Goal: Transaction & Acquisition: Book appointment/travel/reservation

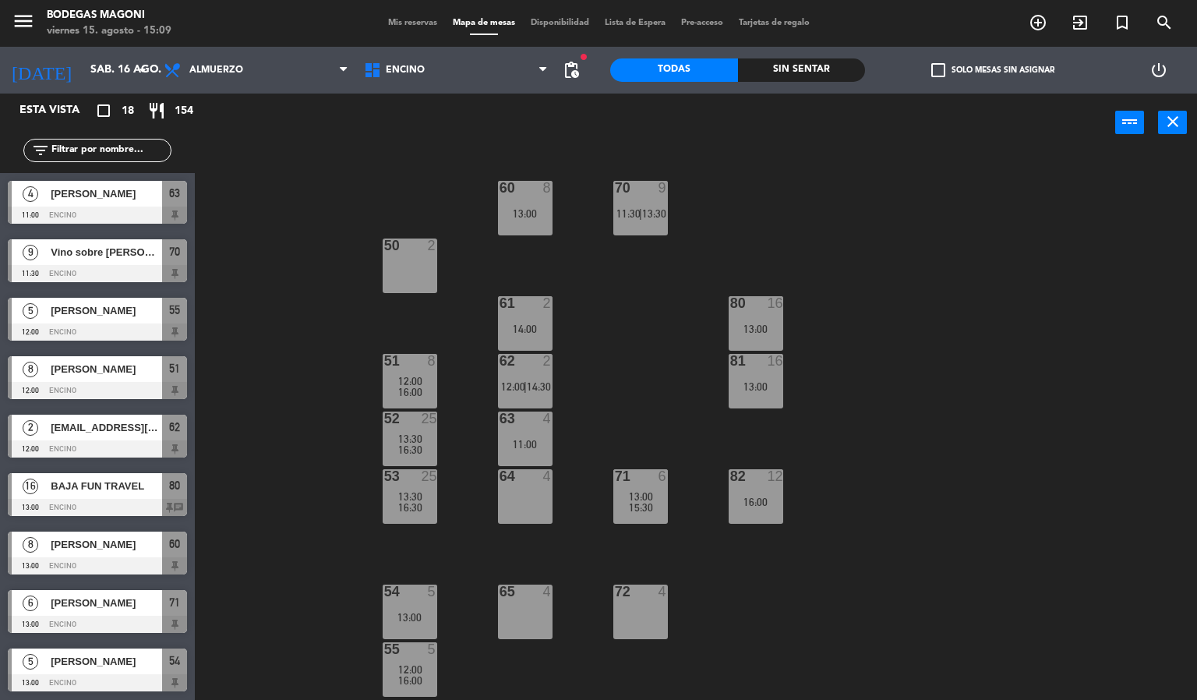
scroll to position [1, 0]
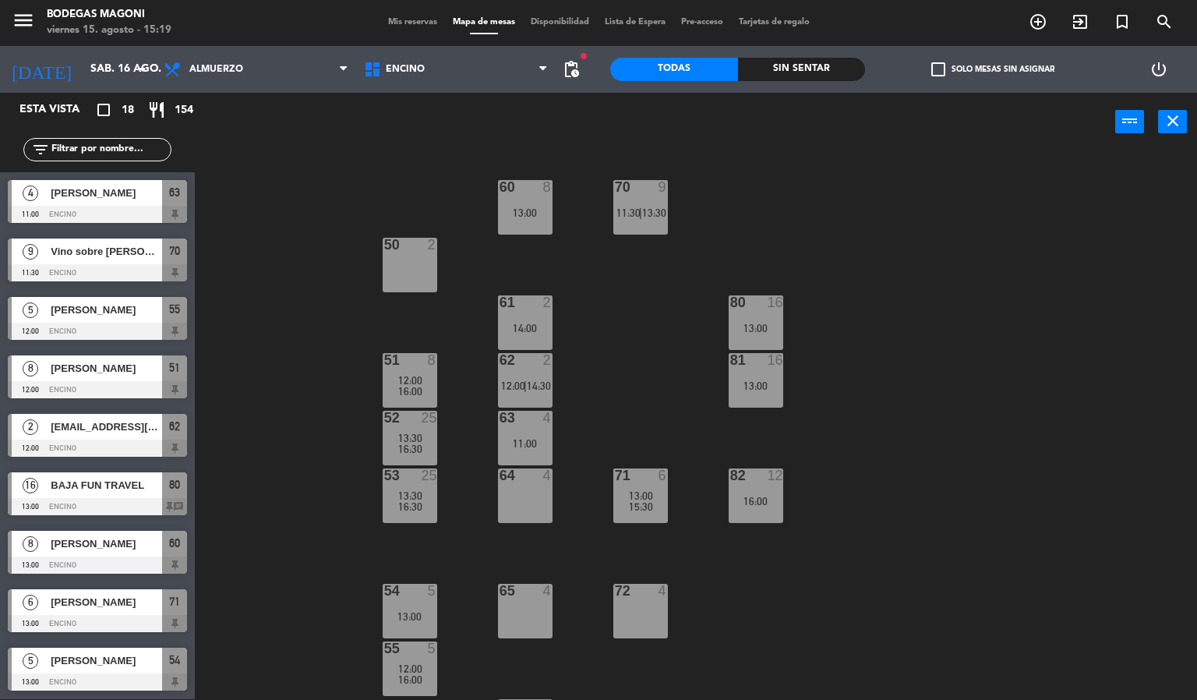
click at [1032, 19] on icon "add_circle_outline" at bounding box center [1038, 21] width 19 height 19
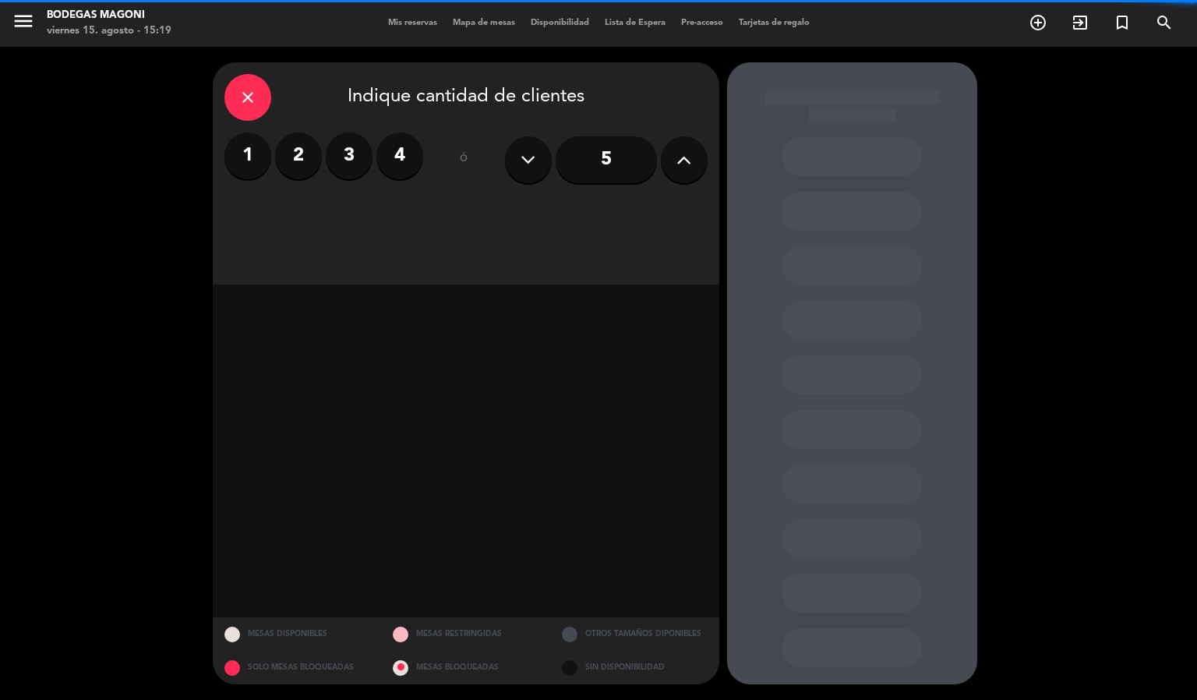
click at [677, 160] on icon at bounding box center [684, 159] width 15 height 23
click at [677, 159] on icon at bounding box center [684, 159] width 15 height 23
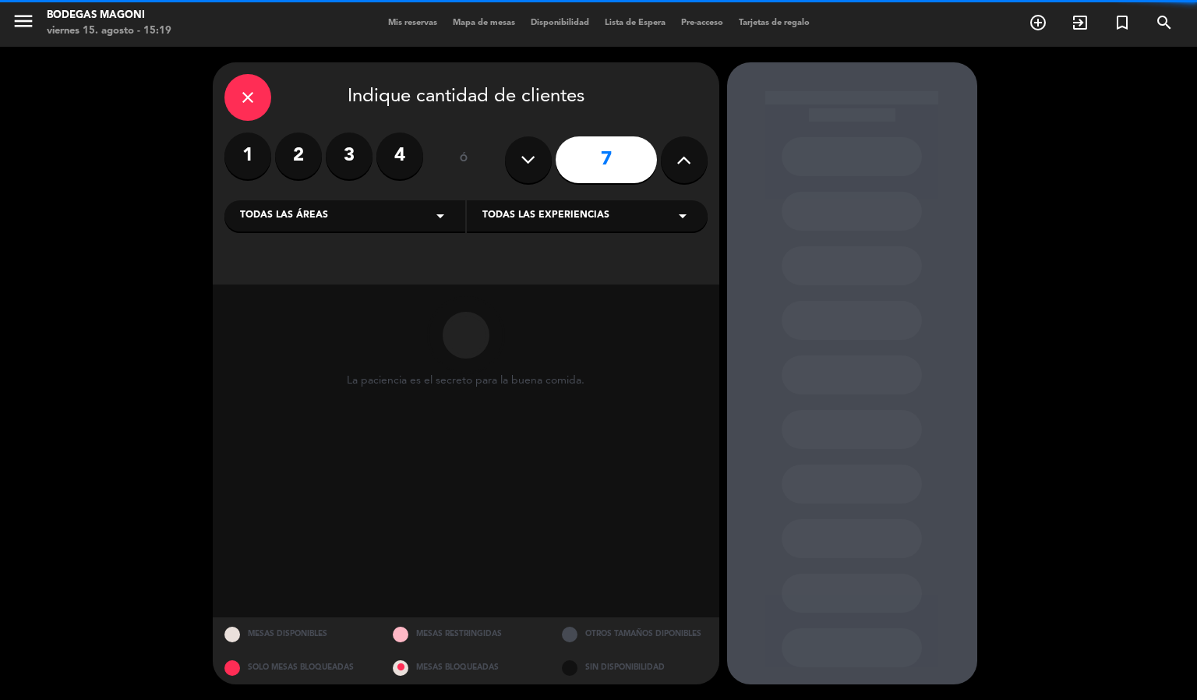
click at [677, 159] on icon at bounding box center [684, 159] width 15 height 23
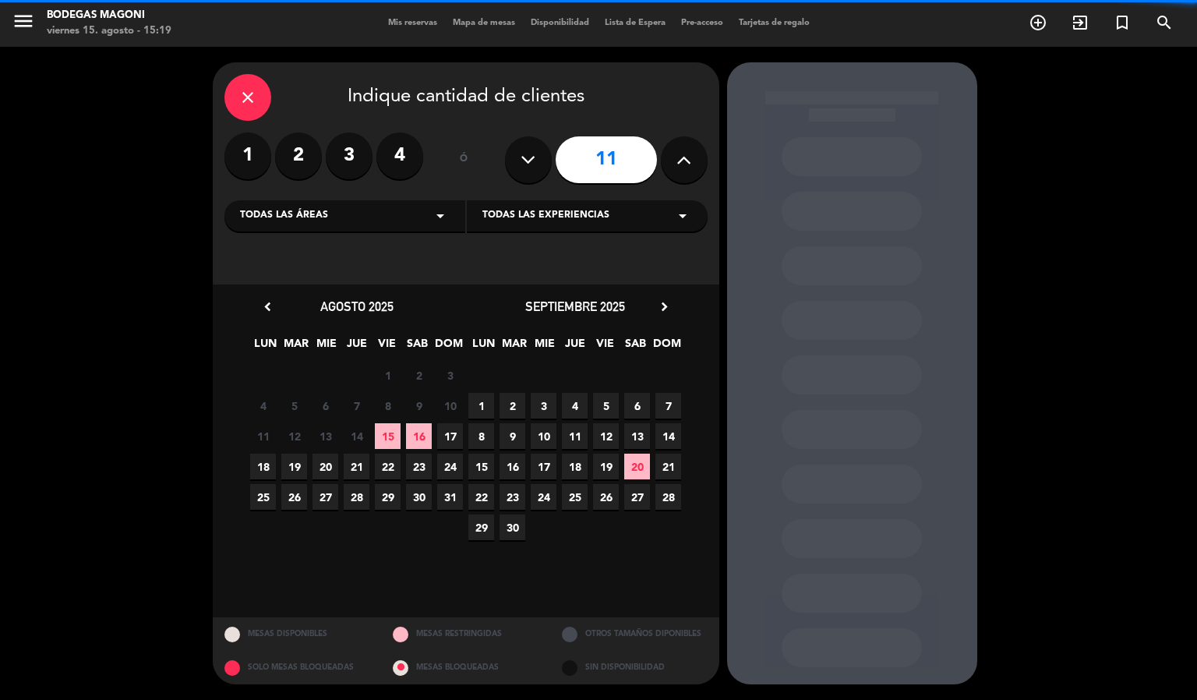
click at [529, 162] on icon at bounding box center [528, 159] width 15 height 23
type input "10"
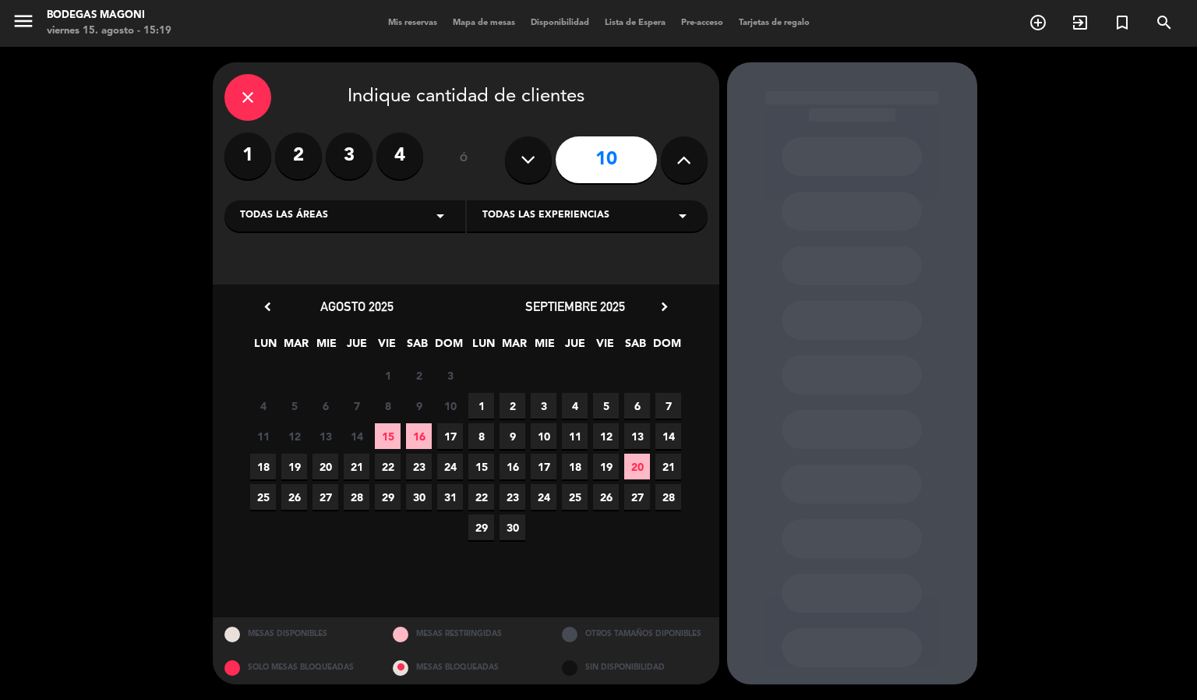
click at [457, 499] on span "31" at bounding box center [450, 497] width 26 height 26
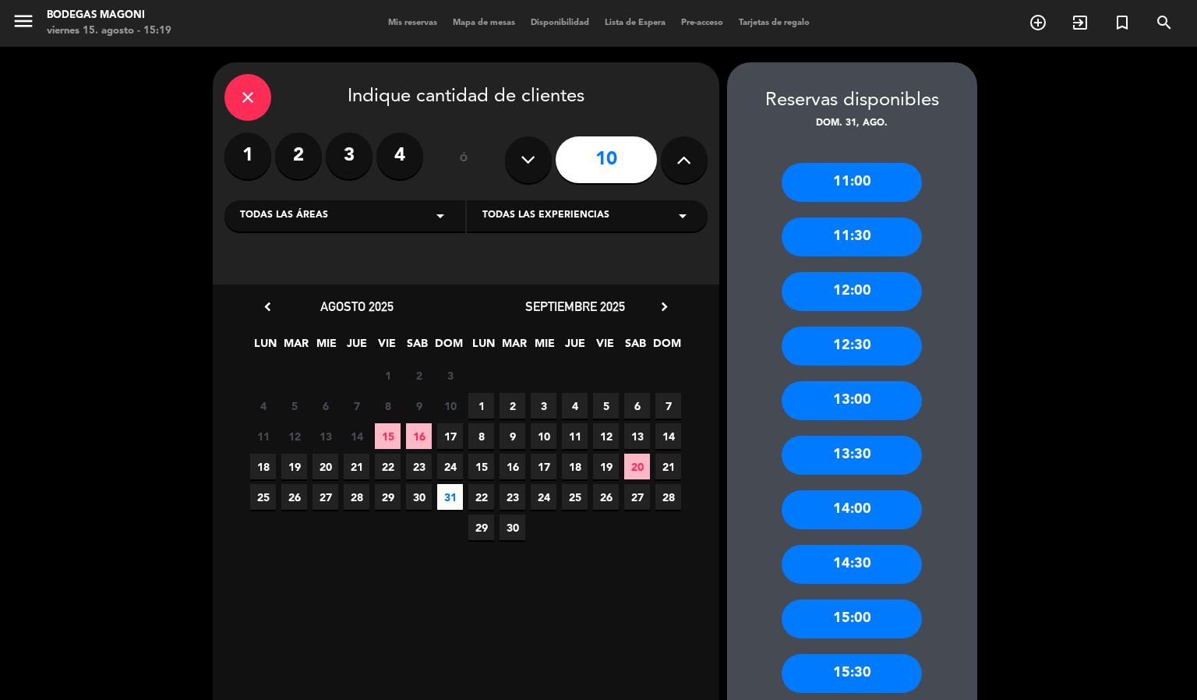
click at [845, 228] on div "11:30" at bounding box center [852, 236] width 140 height 39
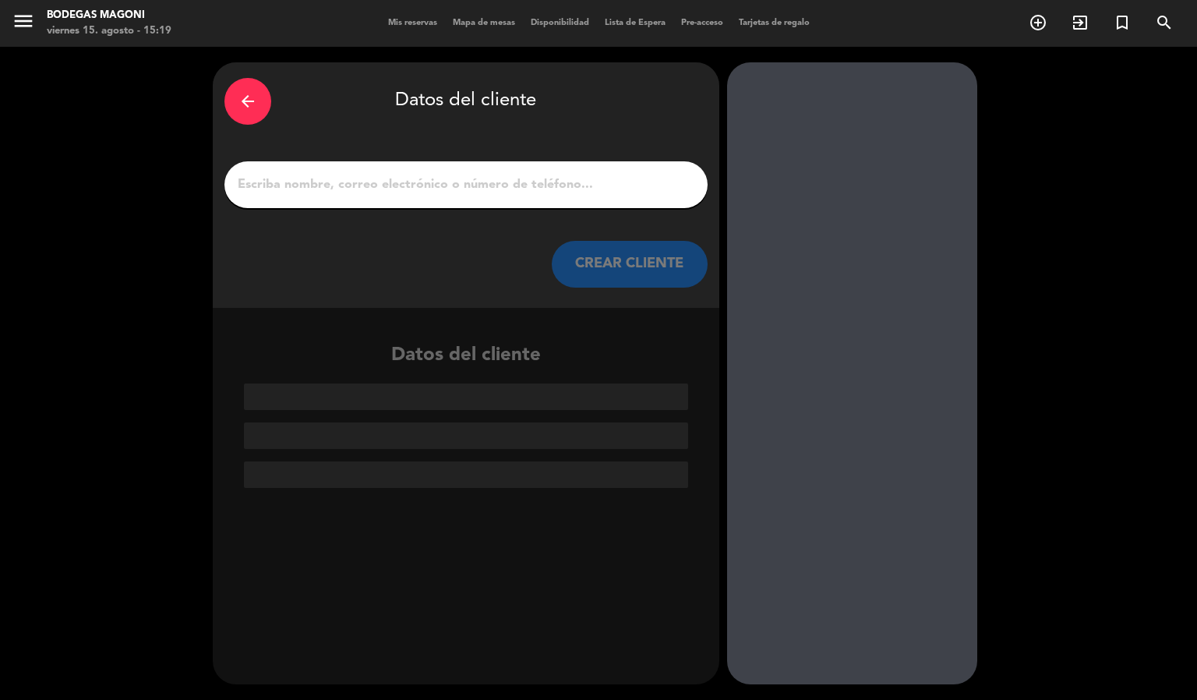
click at [525, 189] on input "1" at bounding box center [466, 185] width 460 height 22
paste input "[PERSON_NAME]"
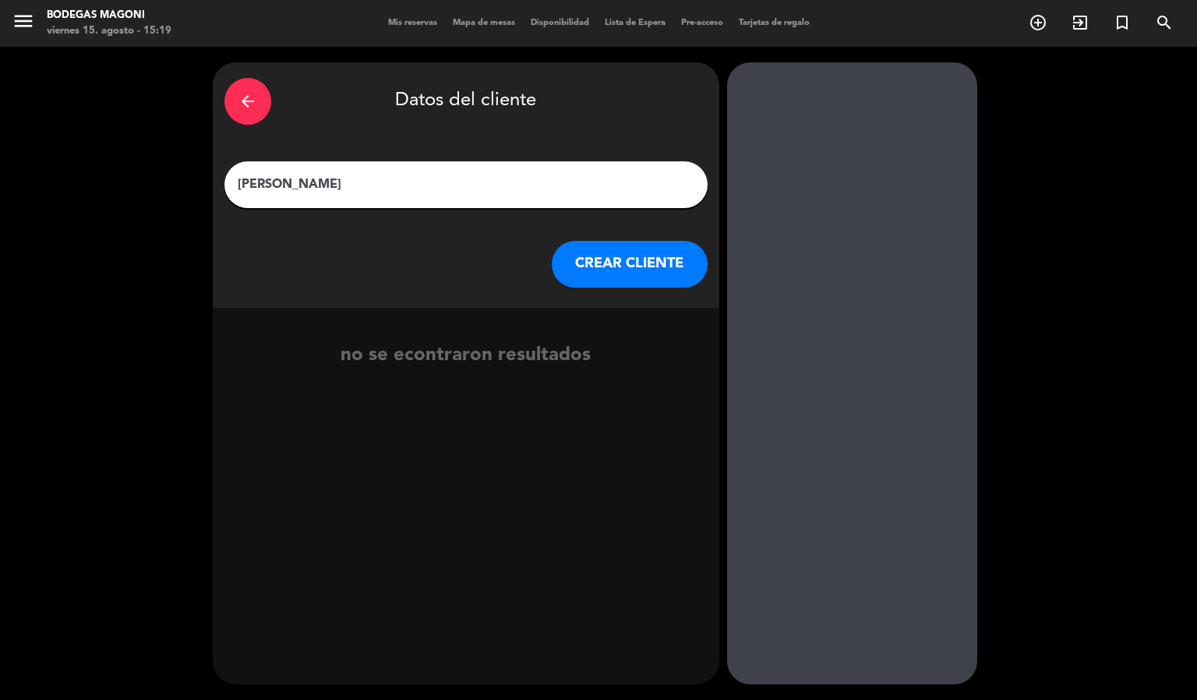
type input "[PERSON_NAME]"
click at [595, 260] on button "CREAR CLIENTE" at bounding box center [630, 264] width 156 height 47
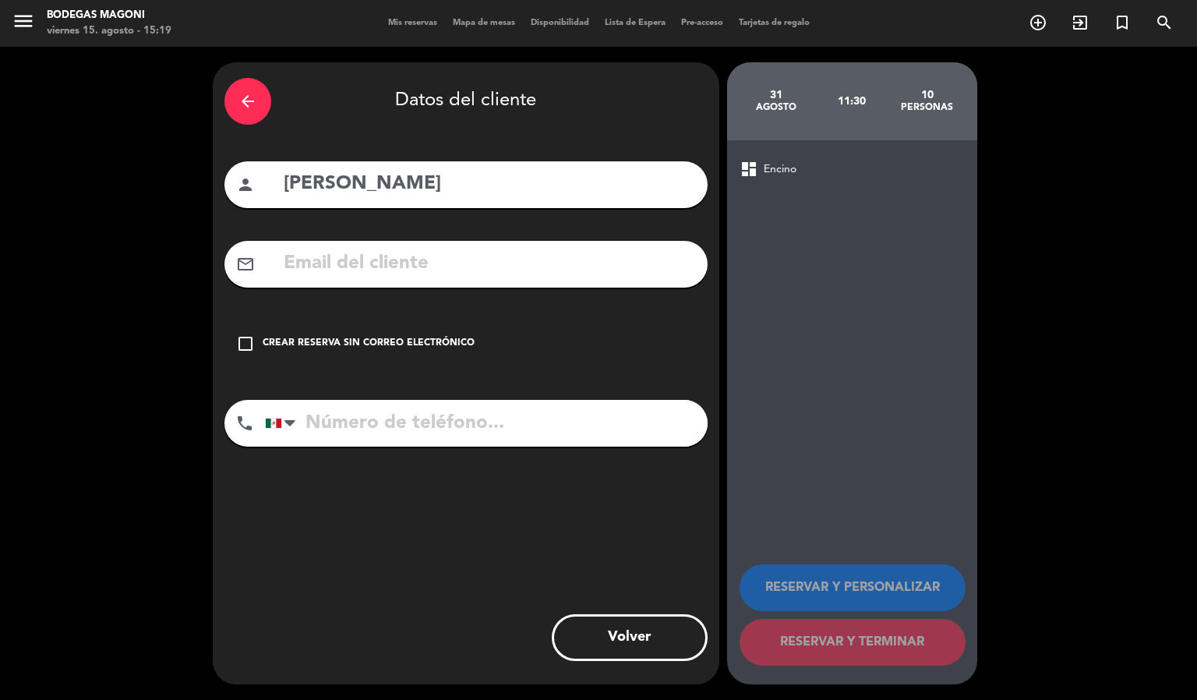
click at [407, 270] on input "text" at bounding box center [489, 264] width 414 height 32
paste input "[EMAIL_ADDRESS][DOMAIN_NAME]"
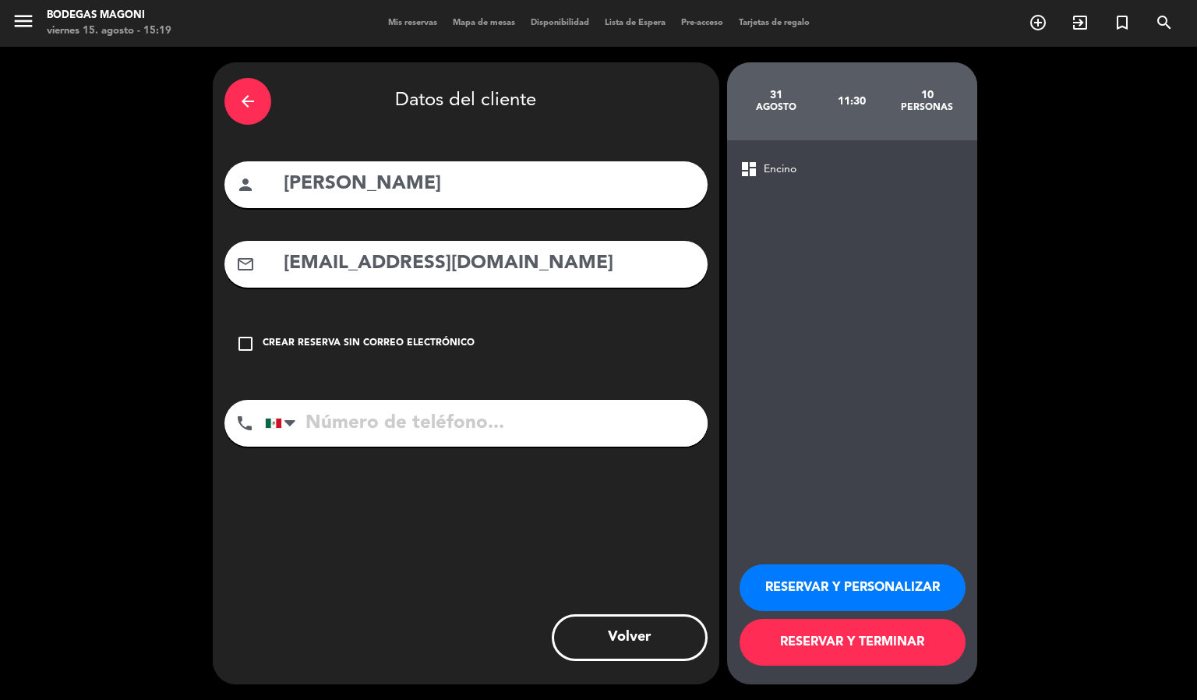
type input "[EMAIL_ADDRESS][DOMAIN_NAME]"
click at [344, 438] on input "tel" at bounding box center [486, 423] width 443 height 47
paste input "619.895.2815"
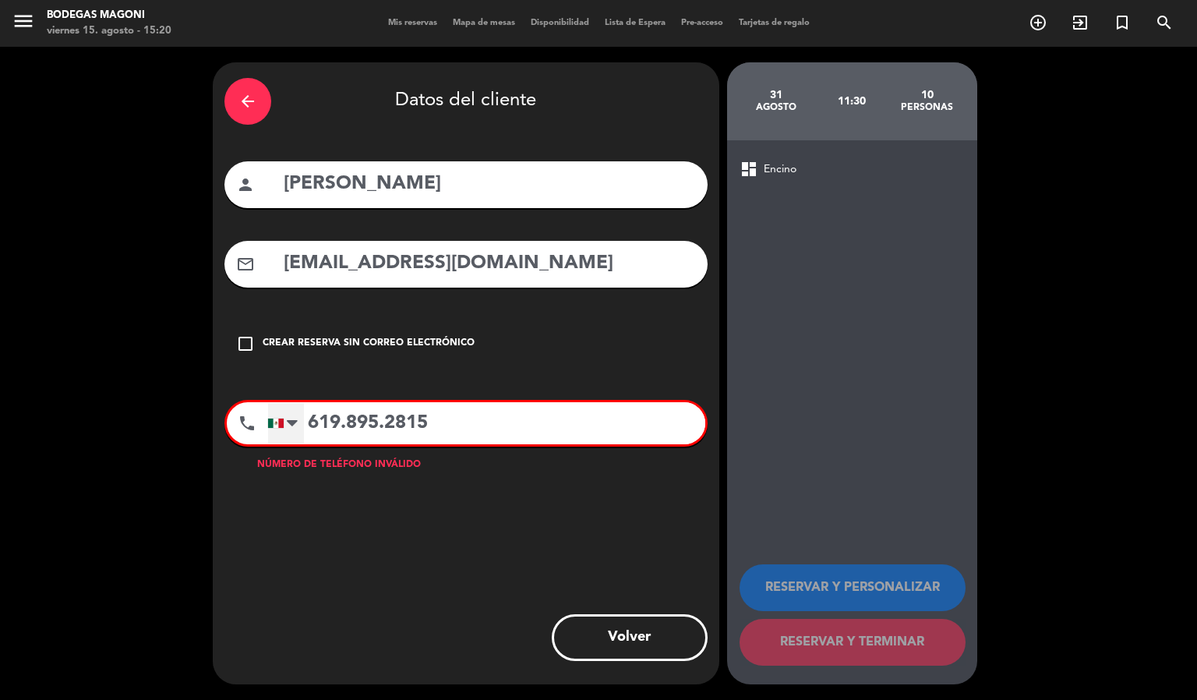
type input "619.895.2815"
click at [281, 412] on div at bounding box center [286, 423] width 36 height 41
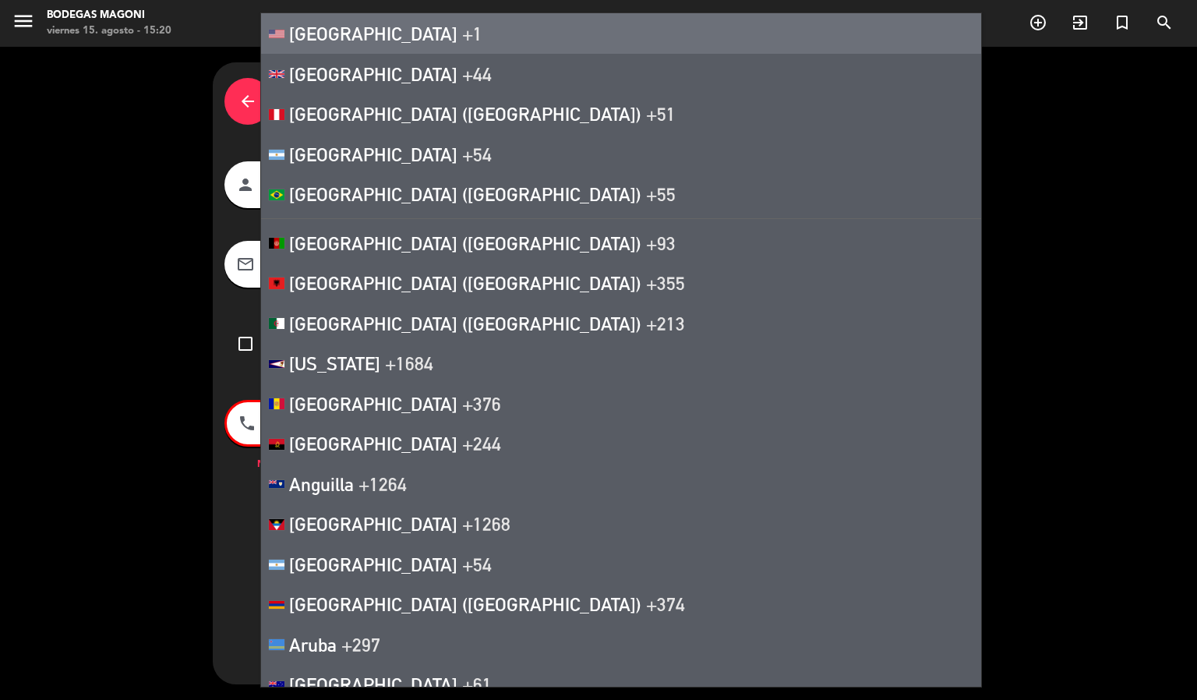
click at [405, 47] on li "[GEOGRAPHIC_DATA] +1" at bounding box center [621, 33] width 720 height 41
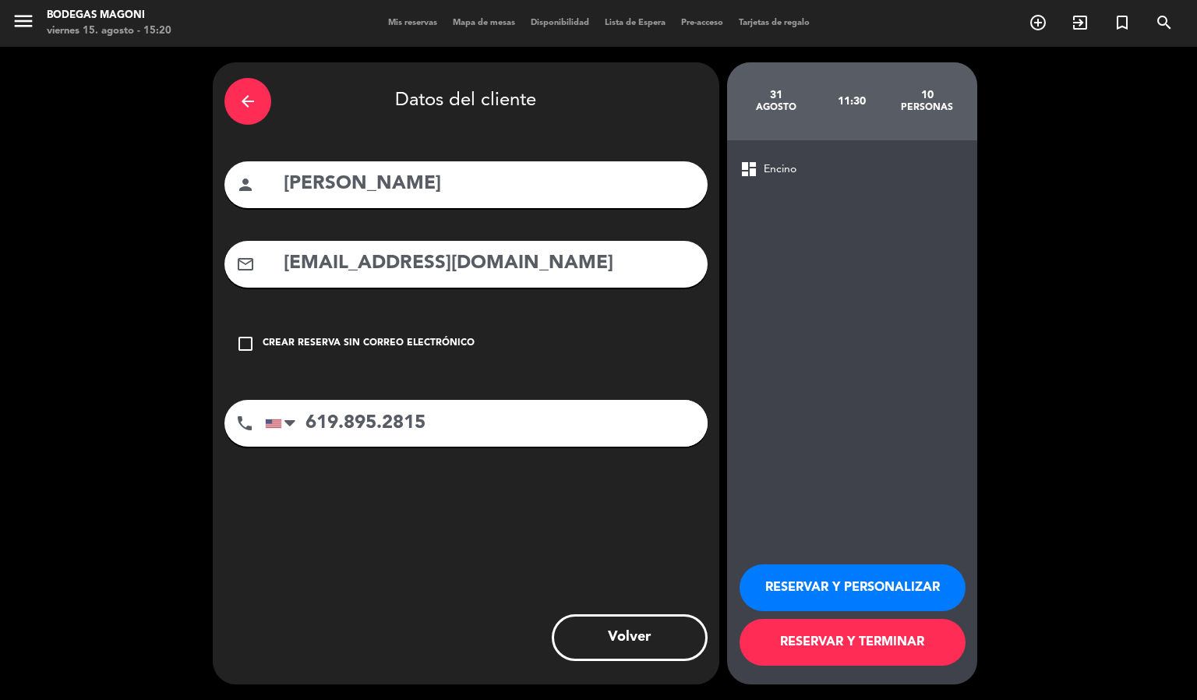
click at [910, 599] on button "RESERVAR Y PERSONALIZAR" at bounding box center [853, 587] width 226 height 47
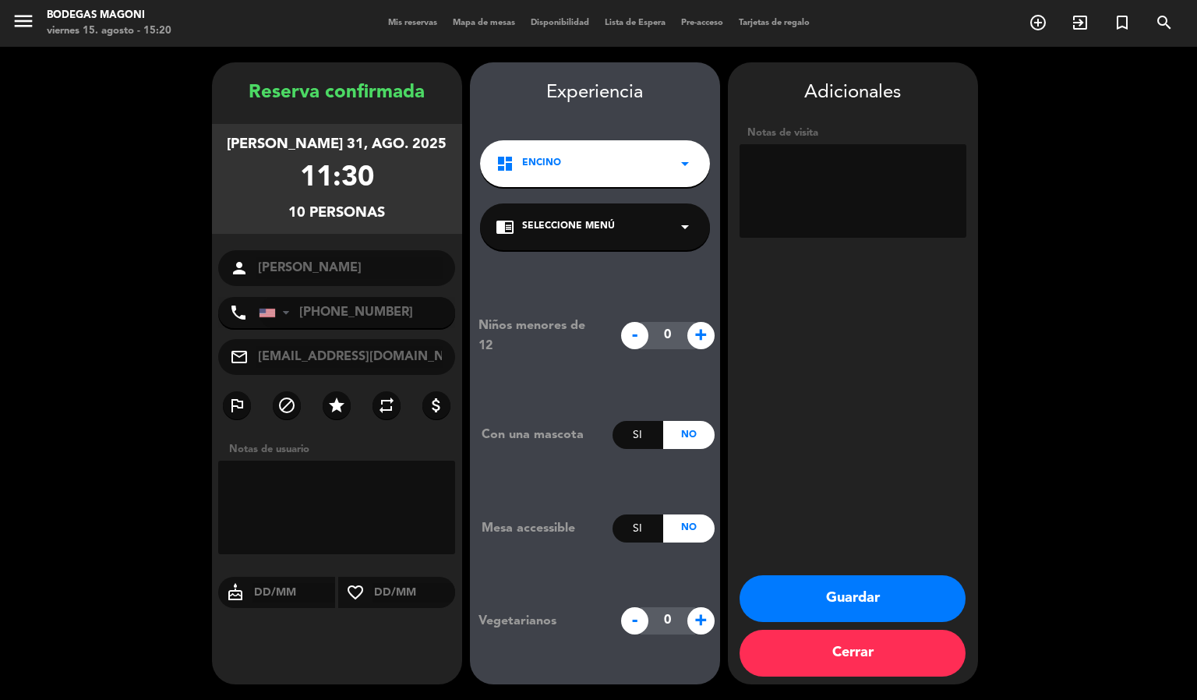
click at [847, 182] on textarea at bounding box center [853, 191] width 227 height 94
type textarea "e"
click at [847, 183] on textarea at bounding box center [853, 191] width 227 height 94
type textarea "EXPERIENCIA VIP"
click at [879, 580] on button "Guardar" at bounding box center [853, 598] width 226 height 47
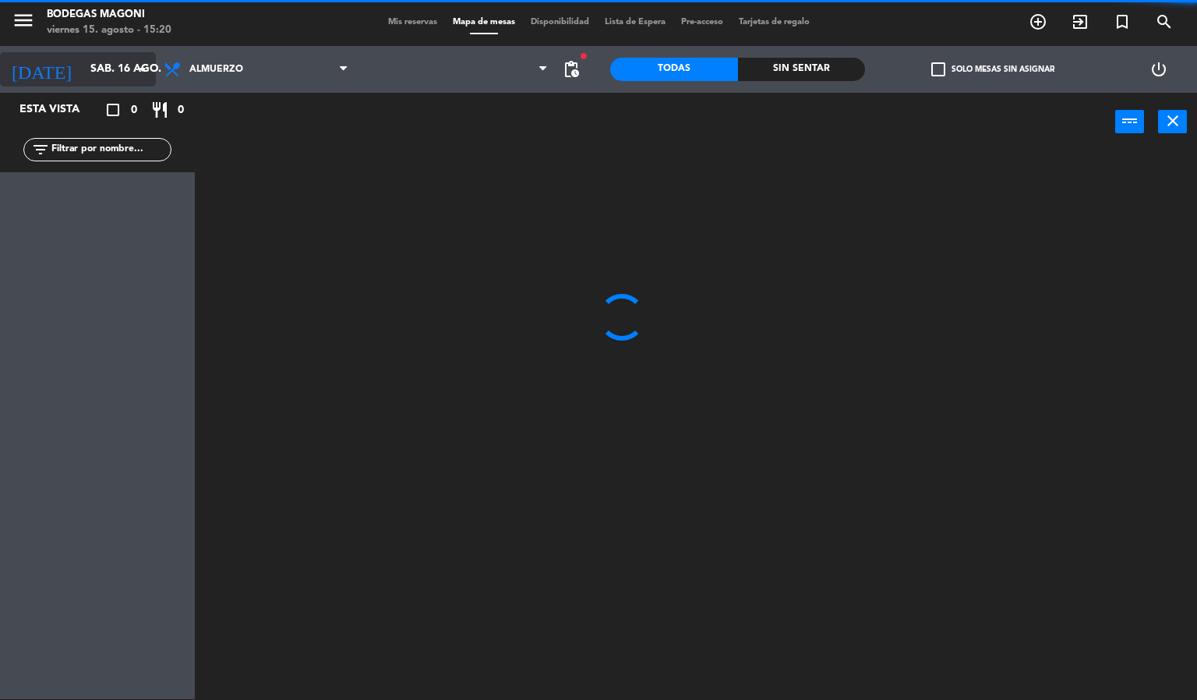
click at [94, 65] on input "sáb. 16 ago." at bounding box center [157, 69] width 148 height 28
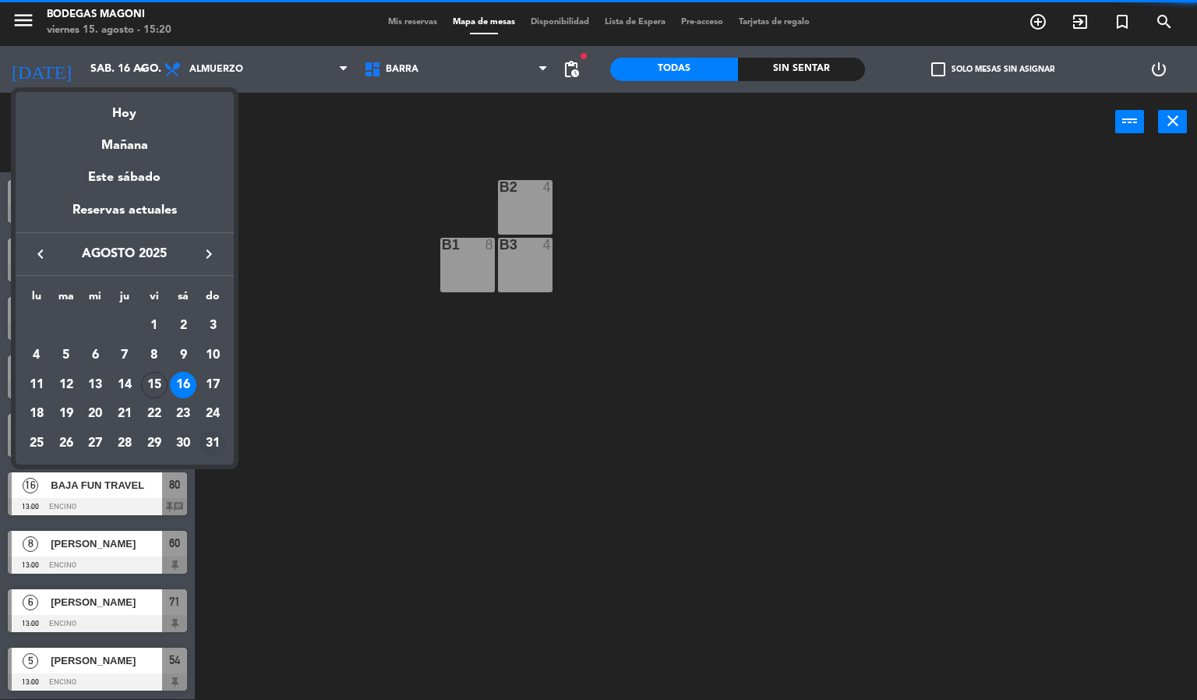
click at [213, 444] on div "31" at bounding box center [213, 443] width 27 height 27
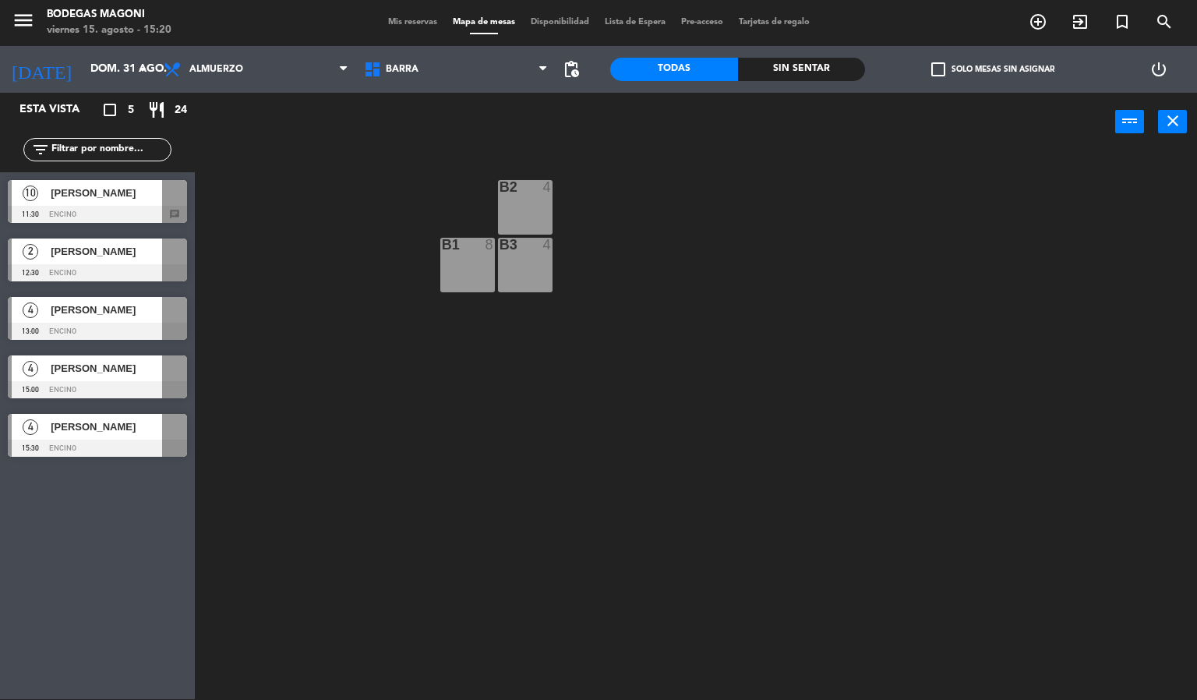
click at [129, 207] on div "10 [PERSON_NAME] 11:30 Encino chat" at bounding box center [97, 201] width 195 height 58
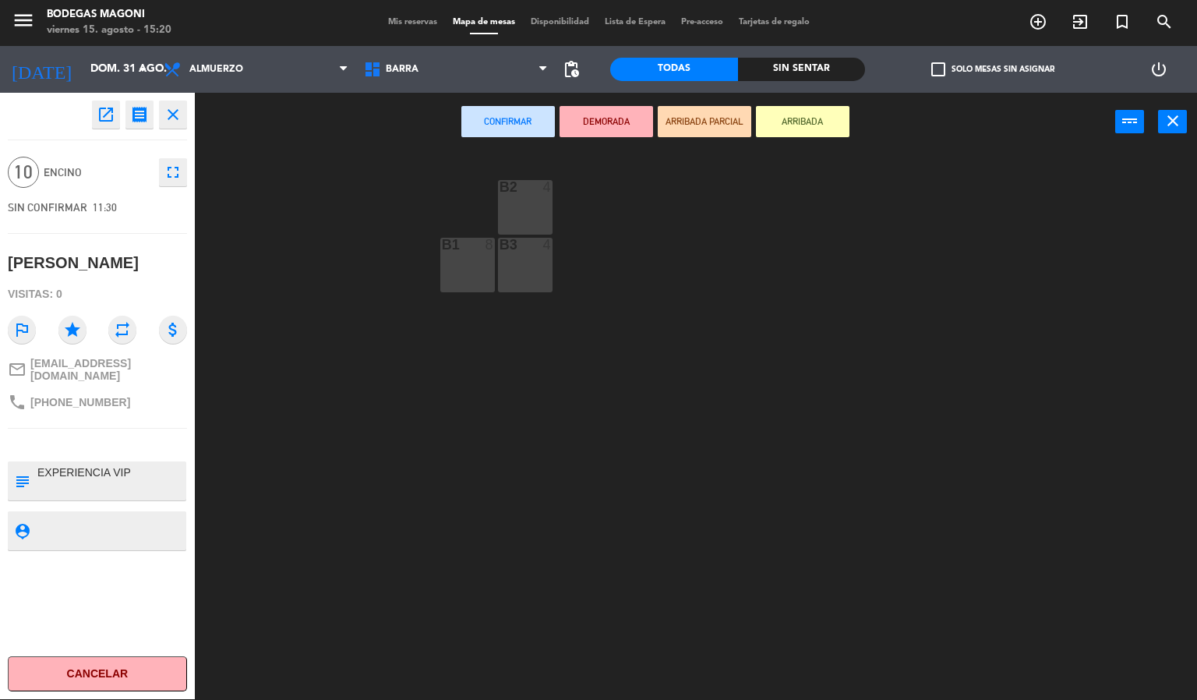
click at [342, 461] on div "B2 4 B1 8 B3 4" at bounding box center [702, 426] width 991 height 548
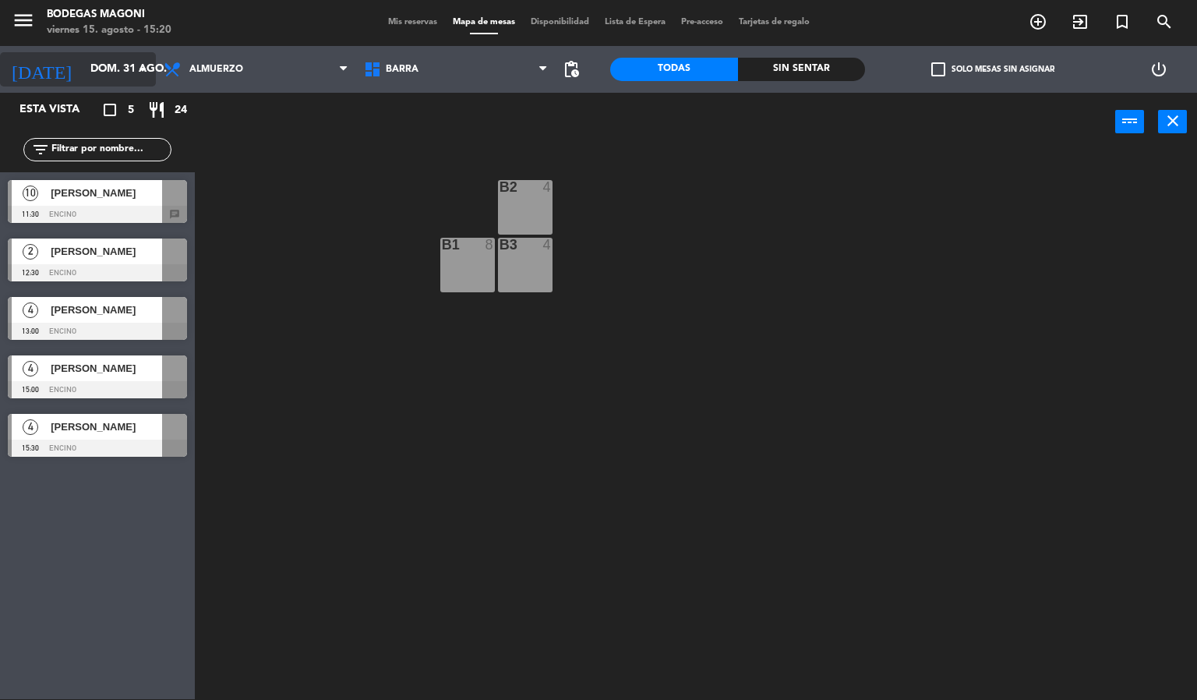
click at [83, 63] on input "dom. 31 ago." at bounding box center [157, 69] width 148 height 28
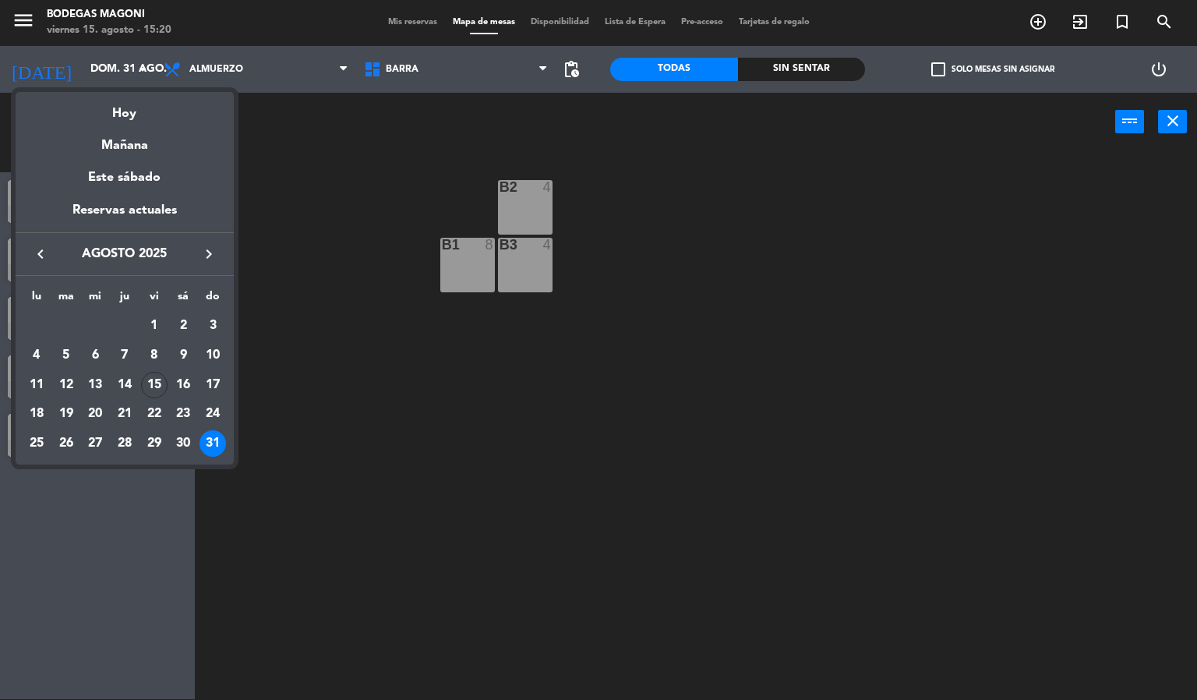
click at [33, 251] on icon "keyboard_arrow_left" at bounding box center [40, 254] width 19 height 19
click at [204, 249] on icon "keyboard_arrow_right" at bounding box center [209, 254] width 19 height 19
click at [186, 384] on div "16" at bounding box center [183, 385] width 27 height 27
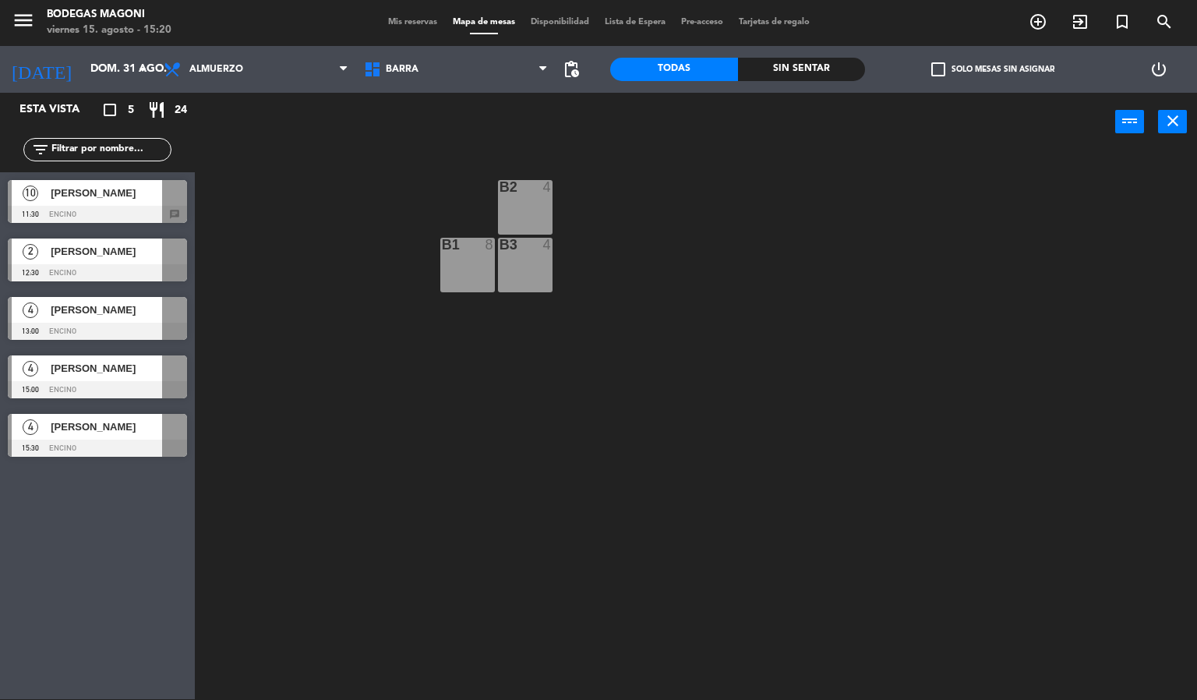
type input "sáb. 16 ago."
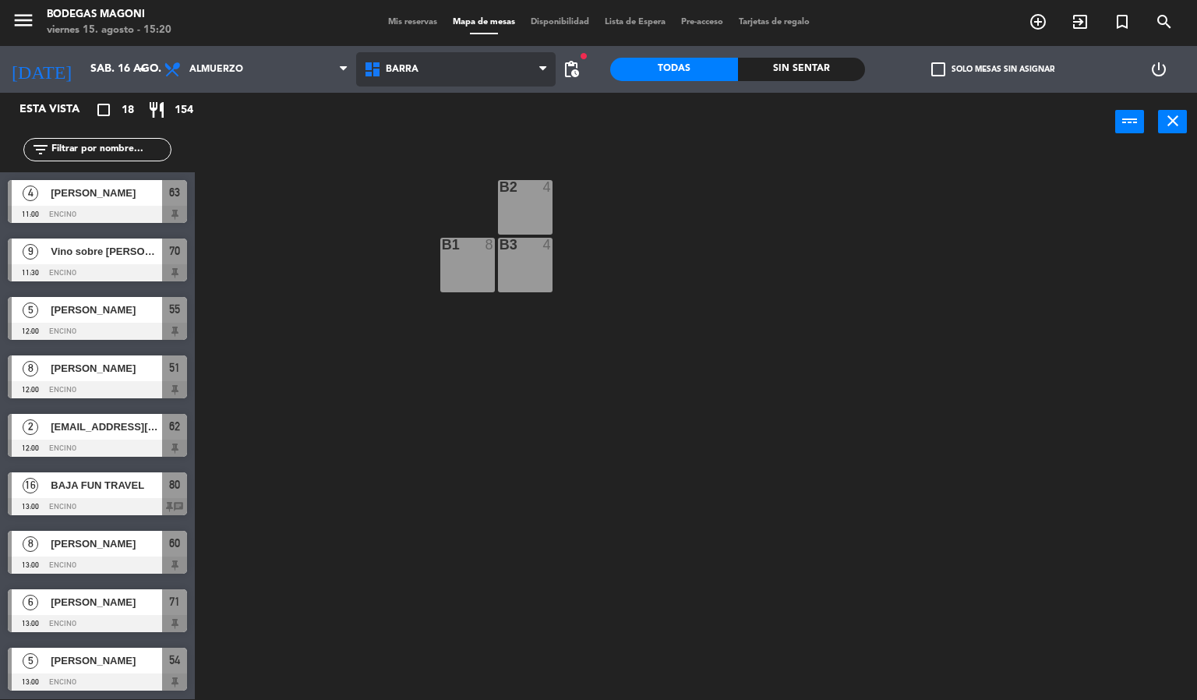
click at [485, 77] on span "Barra" at bounding box center [456, 69] width 200 height 34
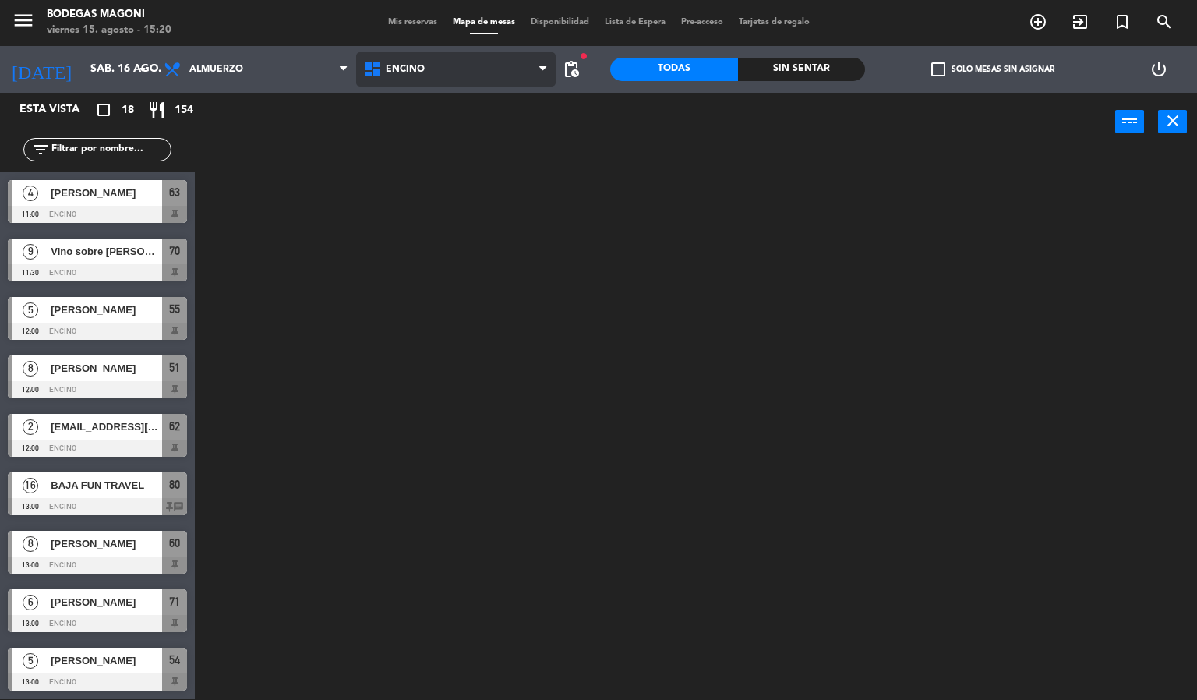
click at [419, 134] on ng-component "menu Bodegas Magoni viernes 15. agosto - 15:20 Mis reservas Mapa de mesas Dispo…" at bounding box center [598, 349] width 1197 height 701
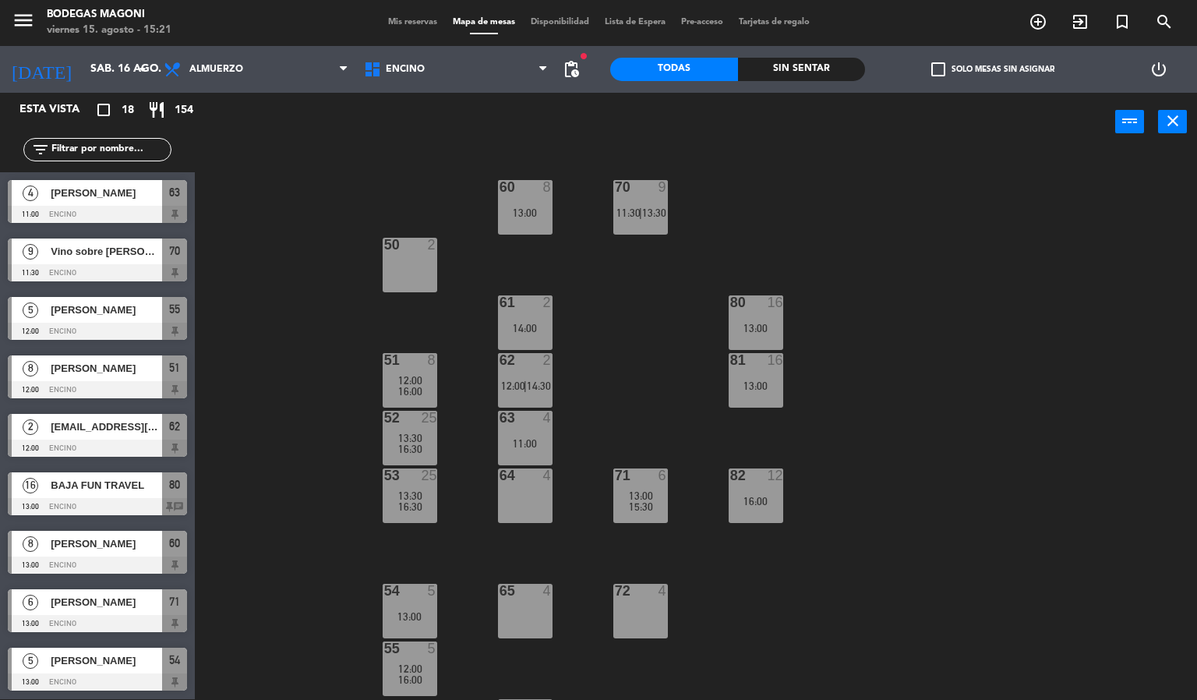
click at [237, 419] on div "60 8 13:00 70 9 11:30 | 13:30 50 2 61 2 14:00 80 16 13:00 51 8 12:00 16:00 62 2…" at bounding box center [702, 426] width 991 height 548
click at [274, 331] on div "60 8 13:00 70 9 11:30 | 13:30 50 2 61 2 14:00 80 16 13:00 51 8 12:00 16:00 62 2…" at bounding box center [702, 426] width 991 height 548
click at [511, 487] on div "64 4" at bounding box center [525, 495] width 55 height 55
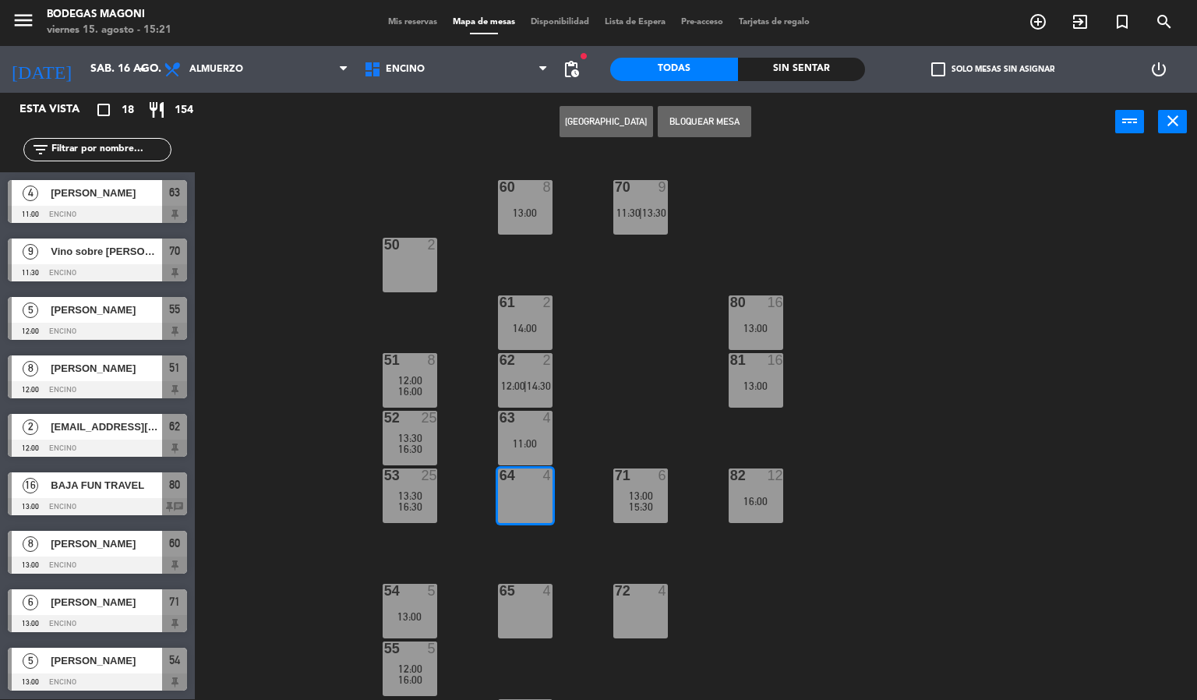
click at [631, 401] on div "60 8 13:00 70 9 11:30 | 13:30 50 2 61 2 14:00 80 16 13:00 51 8 12:00 16:00 62 2…" at bounding box center [702, 426] width 991 height 548
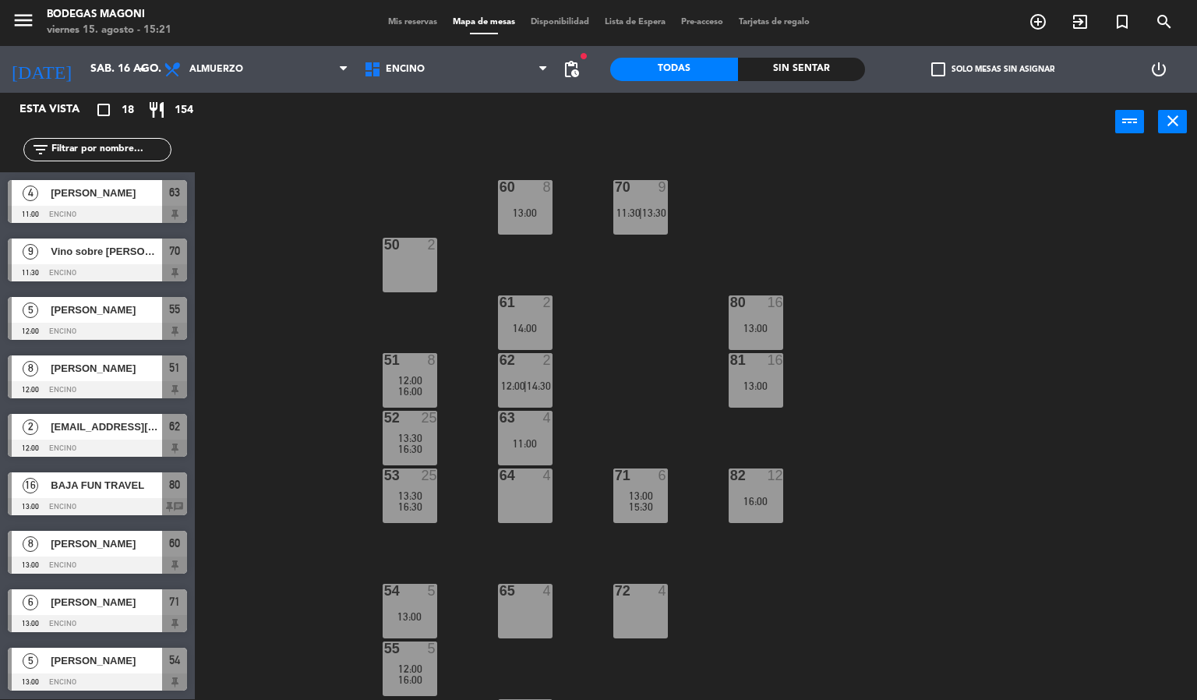
click at [518, 490] on div "64 4" at bounding box center [525, 495] width 55 height 55
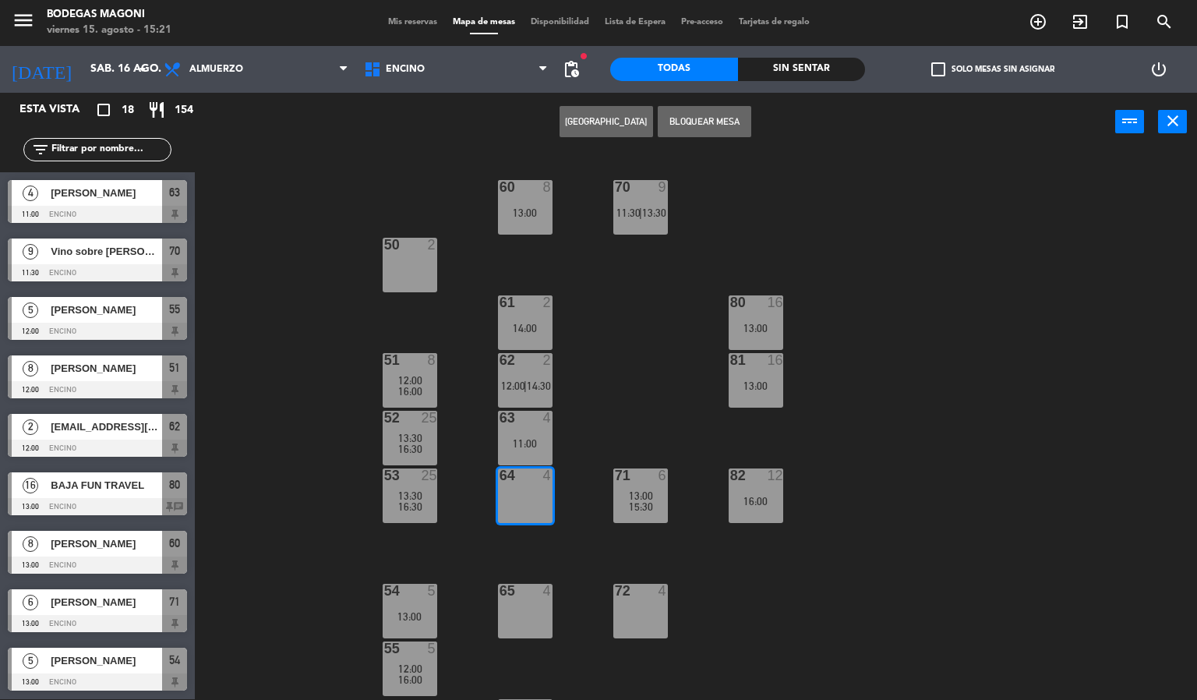
click at [592, 118] on button "[GEOGRAPHIC_DATA]" at bounding box center [607, 121] width 94 height 31
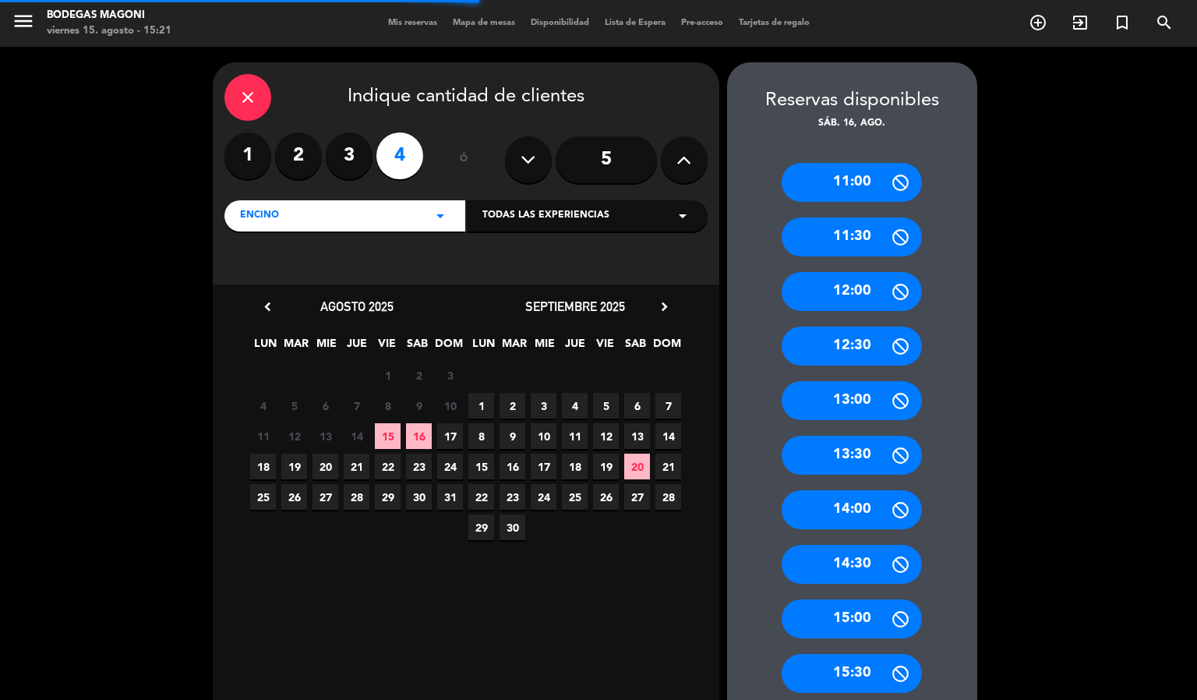
click at [288, 152] on label "2" at bounding box center [298, 156] width 47 height 47
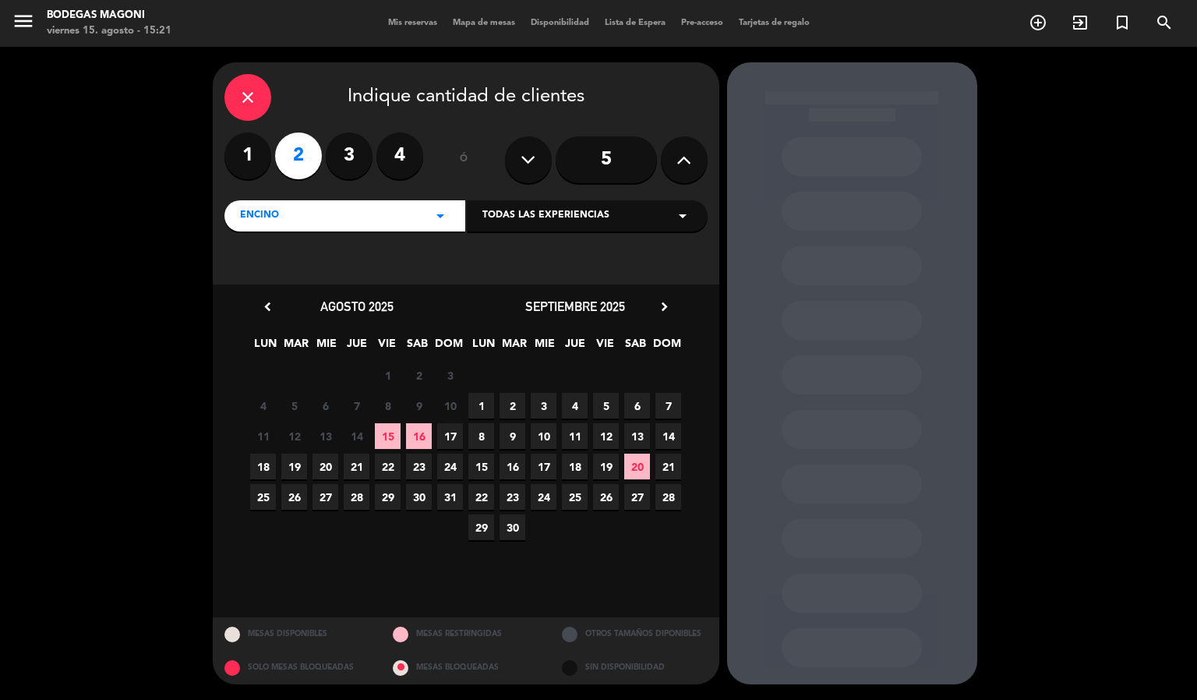
click at [416, 429] on span "16" at bounding box center [419, 436] width 26 height 26
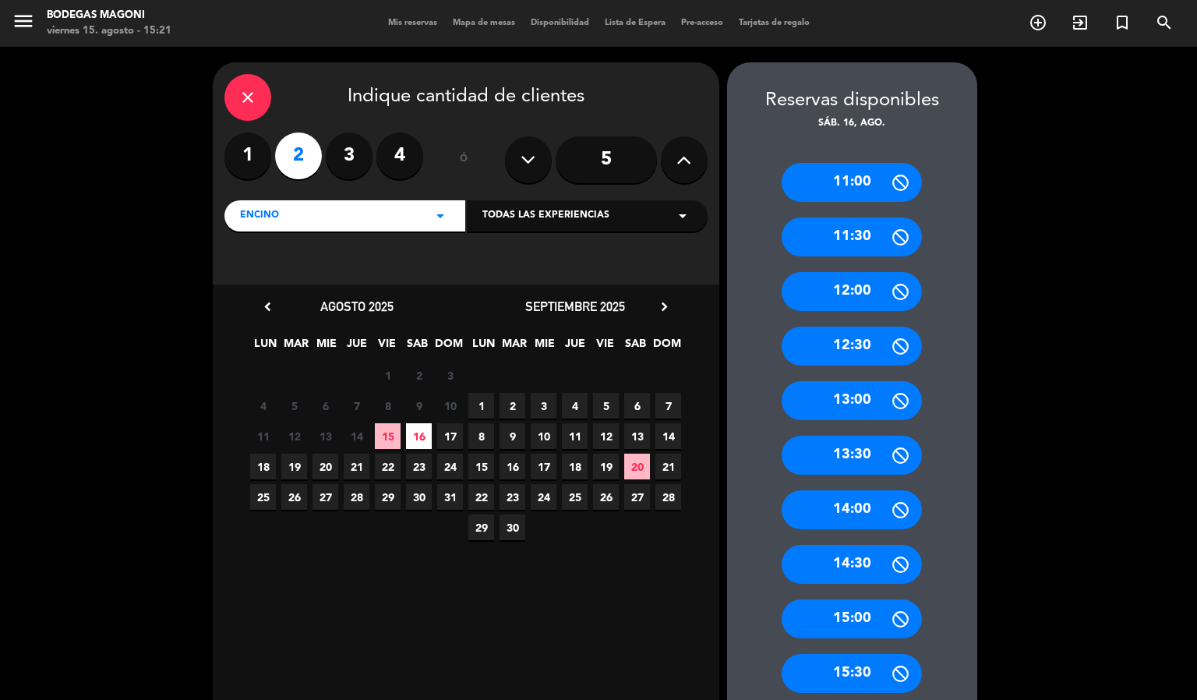
drag, startPoint x: 851, startPoint y: 518, endPoint x: 744, endPoint y: 518, distance: 106.8
click at [829, 518] on div "14:00" at bounding box center [852, 509] width 140 height 39
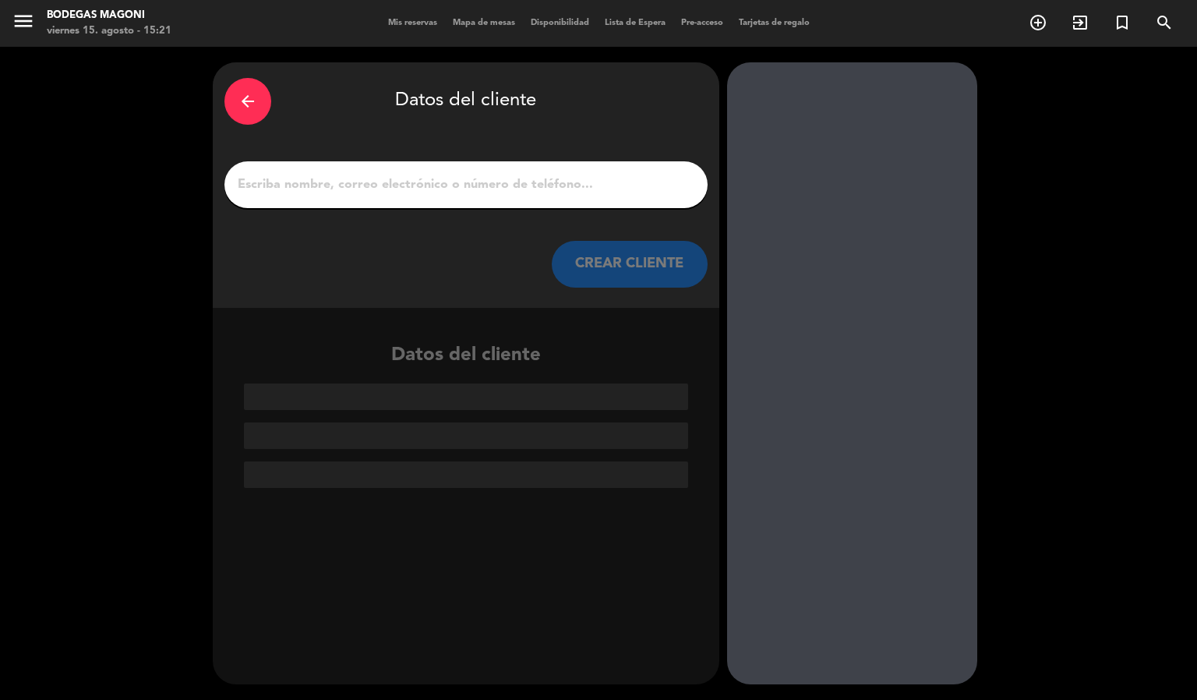
click at [415, 185] on input "1" at bounding box center [466, 185] width 460 height 22
click at [380, 195] on input "1" at bounding box center [466, 185] width 460 height 22
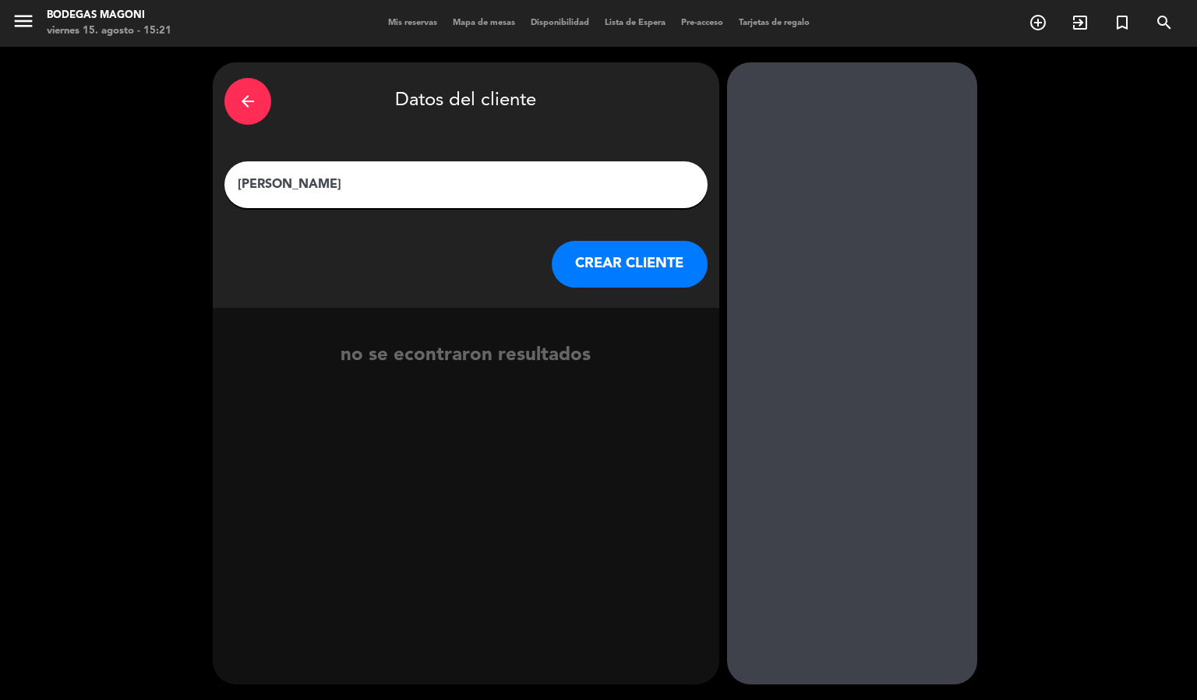
type input "[PERSON_NAME]"
click at [656, 258] on button "CREAR CLIENTE" at bounding box center [630, 264] width 156 height 47
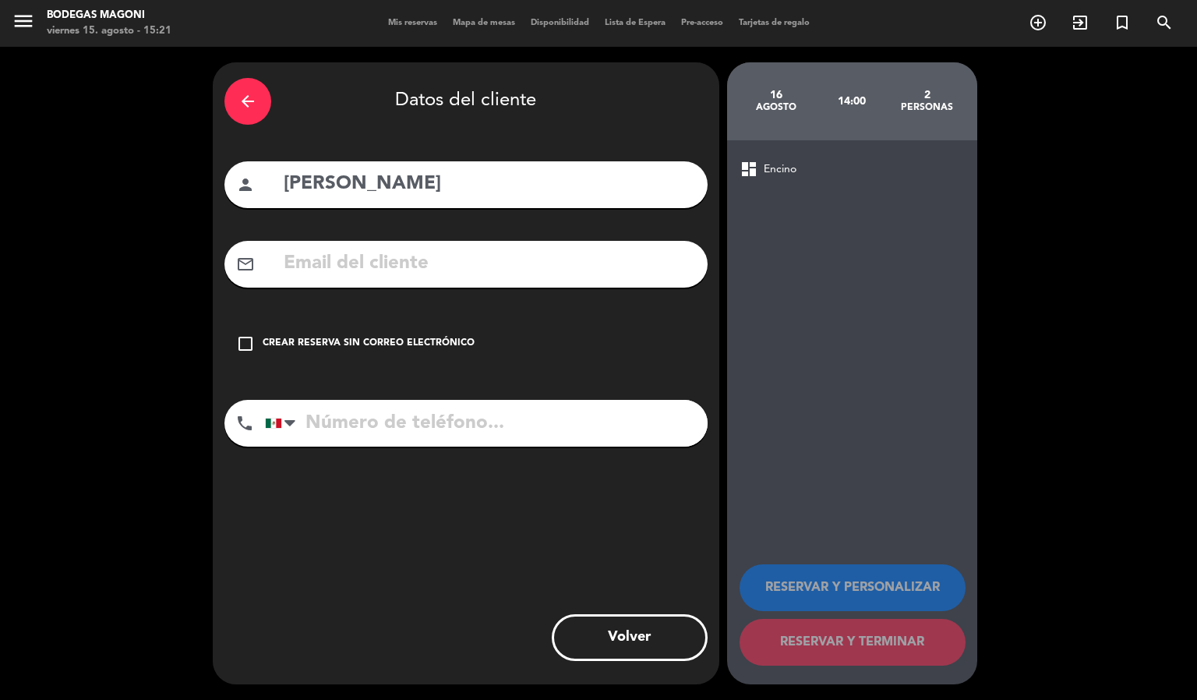
click at [274, 337] on div "Crear reserva sin correo electrónico" at bounding box center [369, 344] width 212 height 16
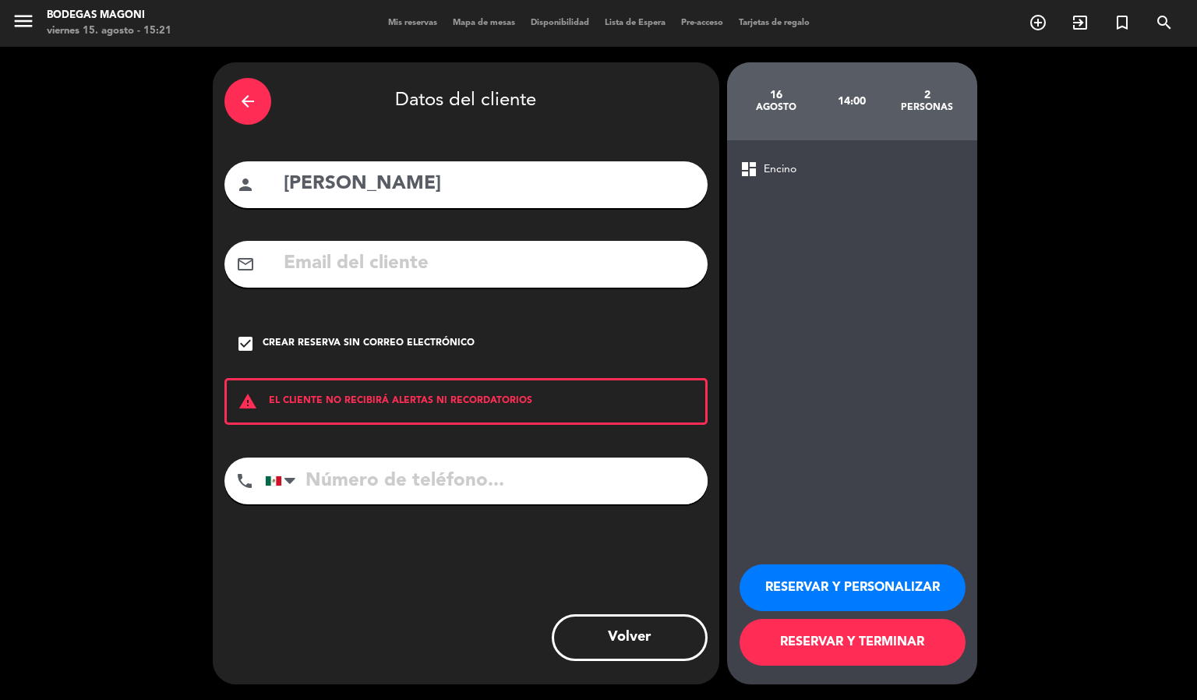
click at [391, 490] on input "tel" at bounding box center [486, 481] width 443 height 47
click at [656, 124] on div "arrow_back Datos del cliente" at bounding box center [465, 101] width 483 height 55
click at [403, 464] on input "tel" at bounding box center [486, 481] width 443 height 47
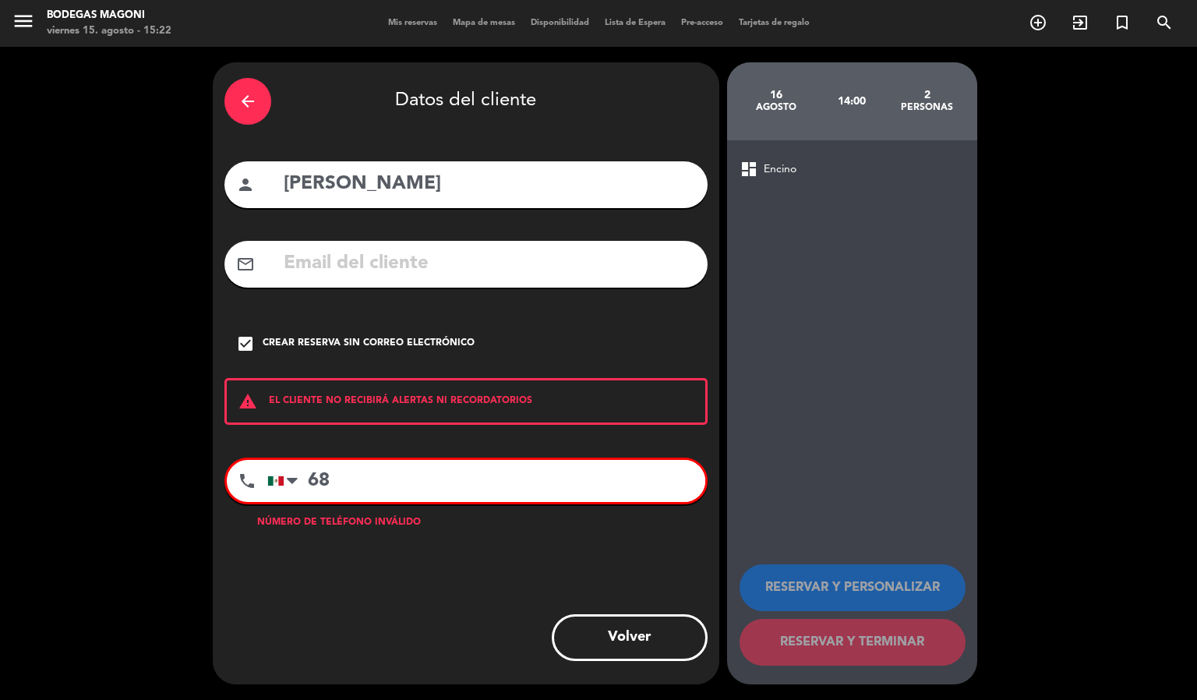
type input "6"
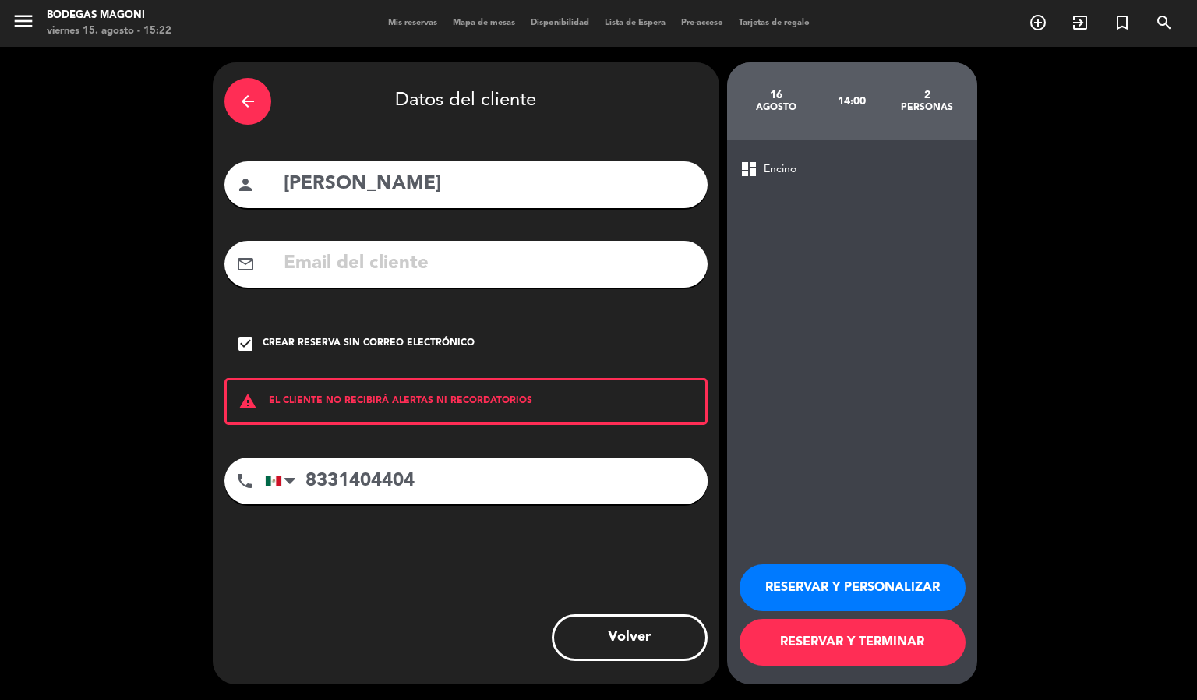
type input "8331404404"
click at [866, 632] on button "RESERVAR Y TERMINAR" at bounding box center [853, 642] width 226 height 47
